Goal: Information Seeking & Learning: Learn about a topic

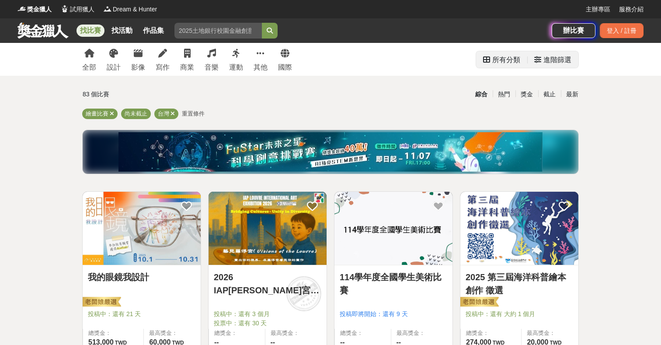
click at [555, 54] on div "進階篩選" at bounding box center [558, 59] width 28 height 17
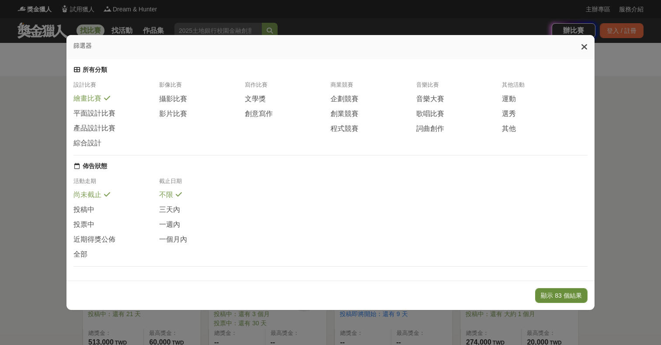
click at [543, 296] on button "顯示 83 個結果" at bounding box center [561, 295] width 52 height 15
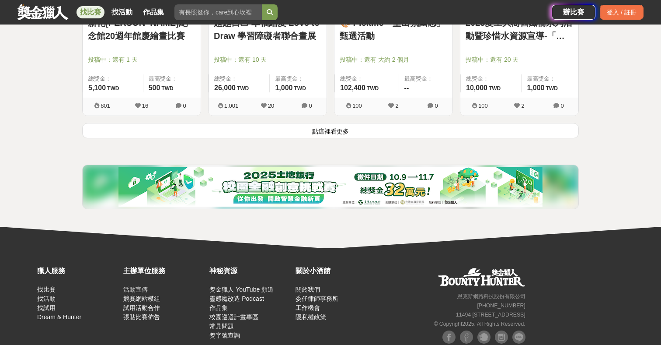
scroll to position [1184, 0]
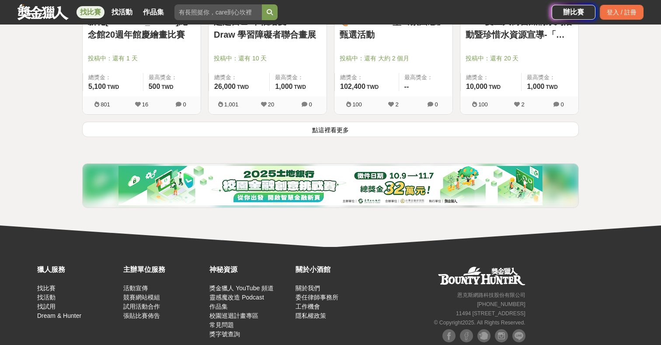
click at [330, 133] on button "點這裡看更多" at bounding box center [330, 129] width 497 height 15
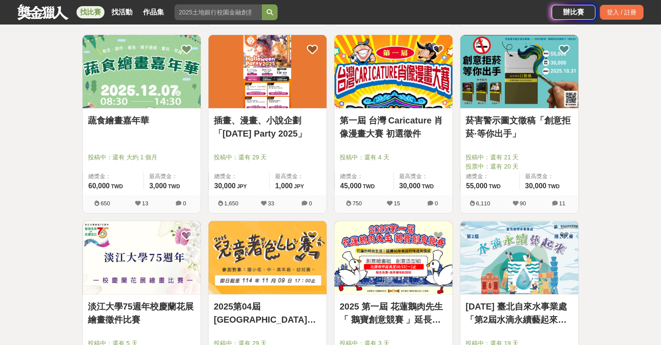
scroll to position [1467, 0]
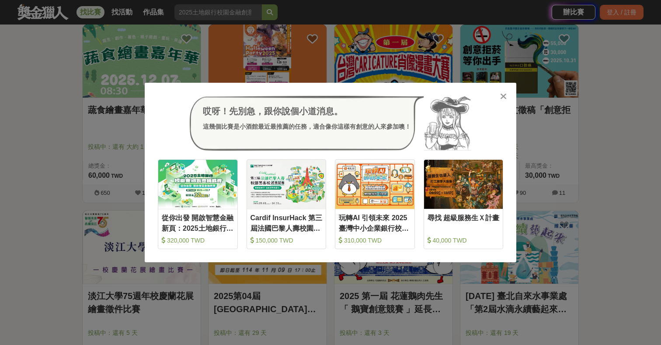
click at [503, 94] on icon at bounding box center [503, 96] width 7 height 9
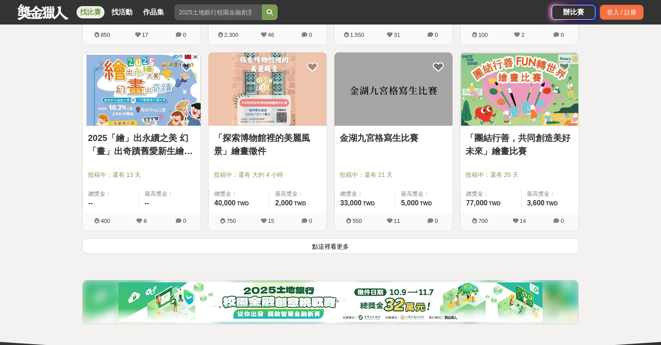
scroll to position [2184, 0]
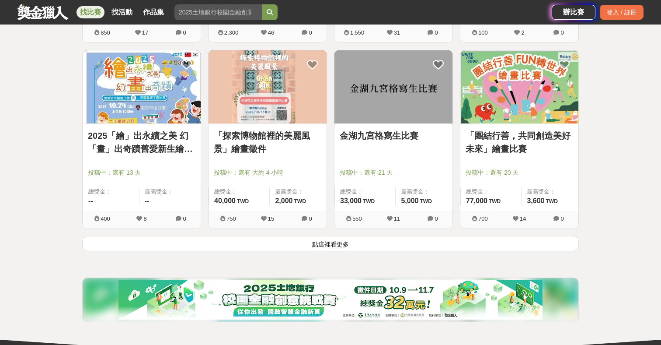
click at [324, 245] on button "點這裡看更多" at bounding box center [330, 243] width 497 height 15
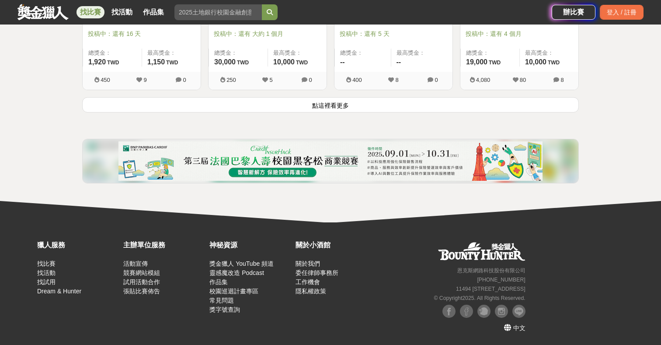
scroll to position [3440, 0]
click at [329, 106] on button "點這裡看更多" at bounding box center [330, 104] width 497 height 15
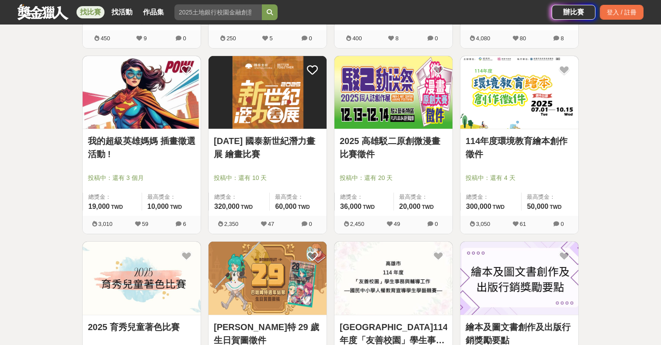
scroll to position [3468, 0]
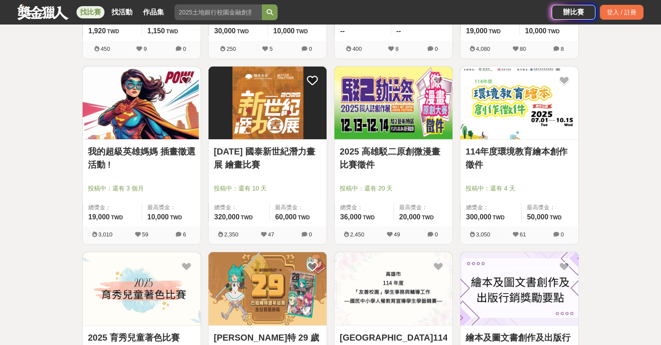
click at [141, 133] on img at bounding box center [142, 102] width 118 height 73
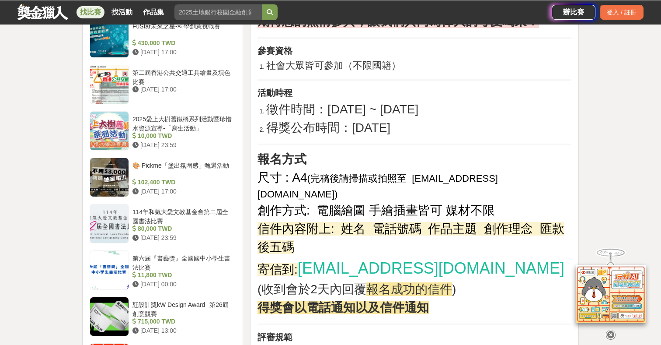
scroll to position [890, 0]
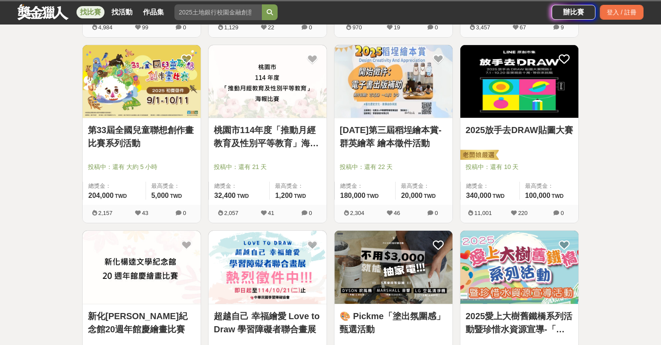
scroll to position [3468, 0]
